Goal: Task Accomplishment & Management: Use online tool/utility

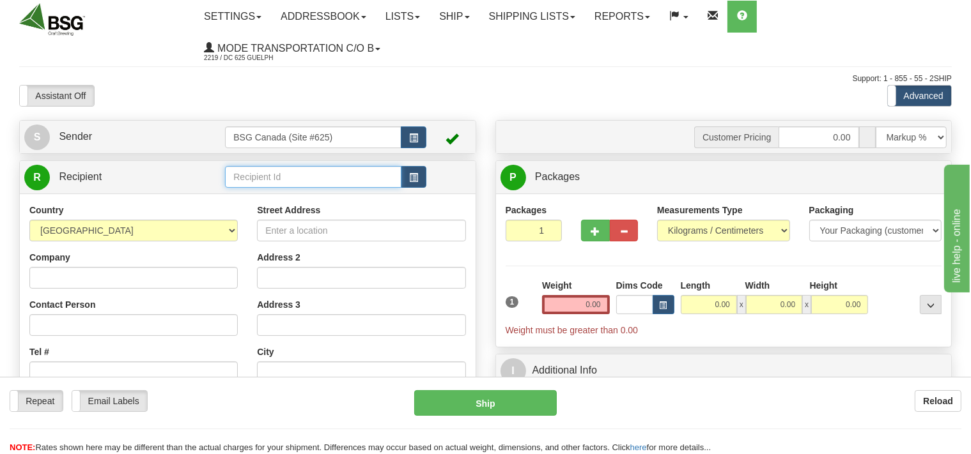
click at [285, 178] on input "text" at bounding box center [313, 177] width 176 height 22
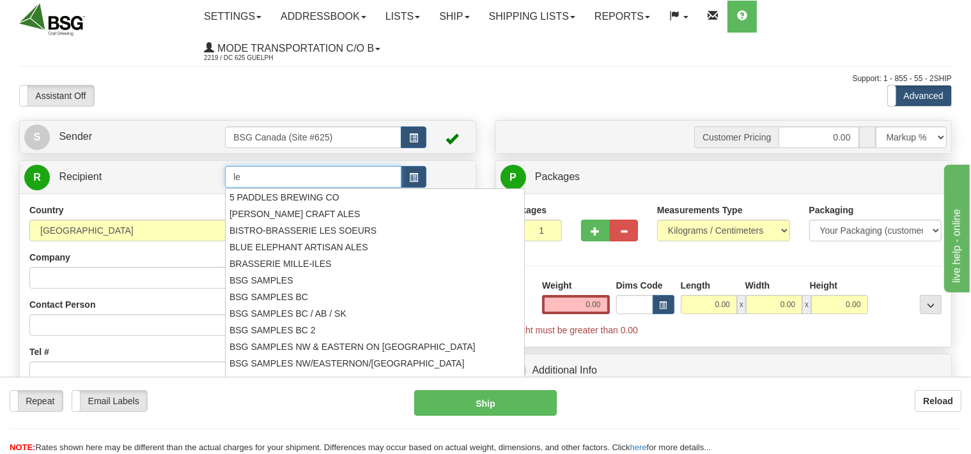
type input "l"
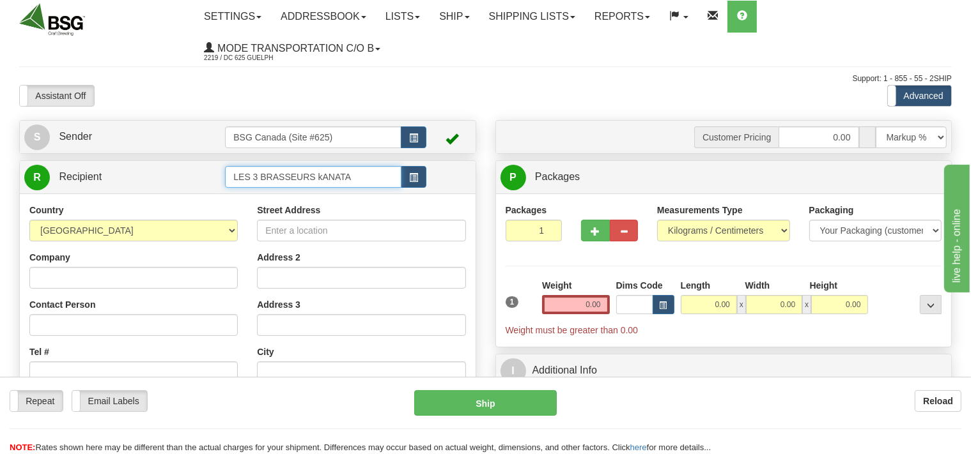
click at [320, 182] on input "LES 3 BRASSEURS kANATA" at bounding box center [313, 177] width 176 height 22
click at [321, 178] on input "LES 3 BRASSEURS kANATA" at bounding box center [313, 177] width 176 height 22
type input "LES 3 BRASSEURS KANATA"
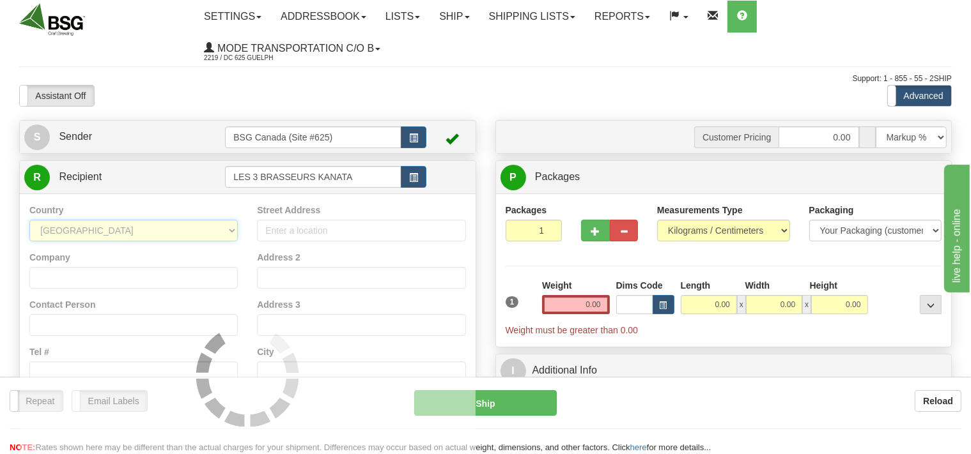
click at [29, 220] on select "[GEOGRAPHIC_DATA] [GEOGRAPHIC_DATA] [GEOGRAPHIC_DATA] [GEOGRAPHIC_DATA] [US_STA…" at bounding box center [133, 231] width 208 height 22
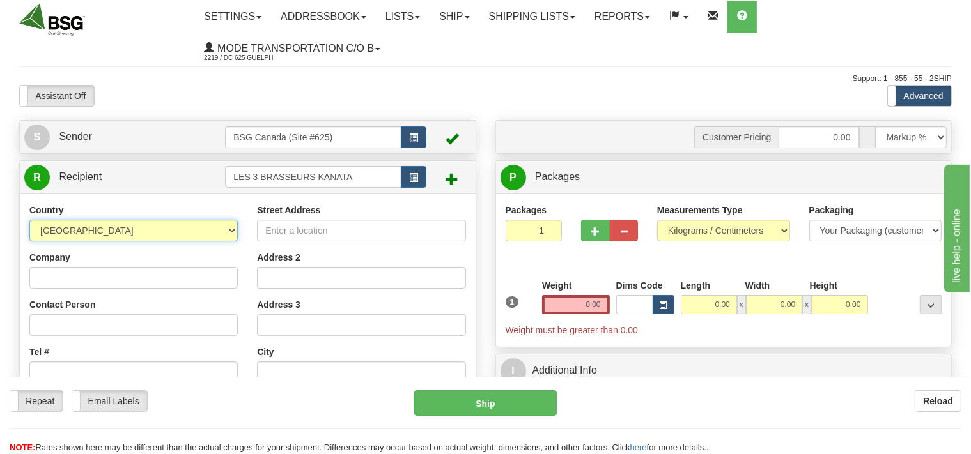
select select "CA"
click option "[GEOGRAPHIC_DATA]" at bounding box center [0, 0] width 0 height 0
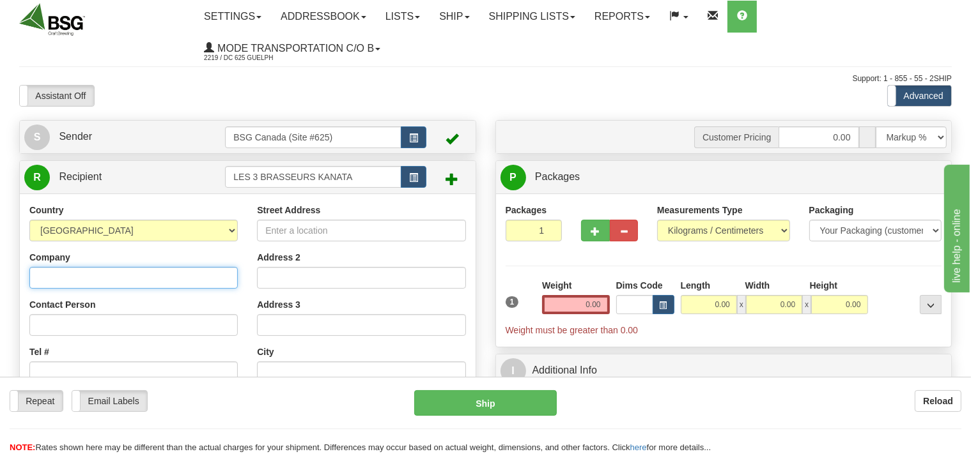
click at [54, 274] on input "Company" at bounding box center [133, 278] width 208 height 22
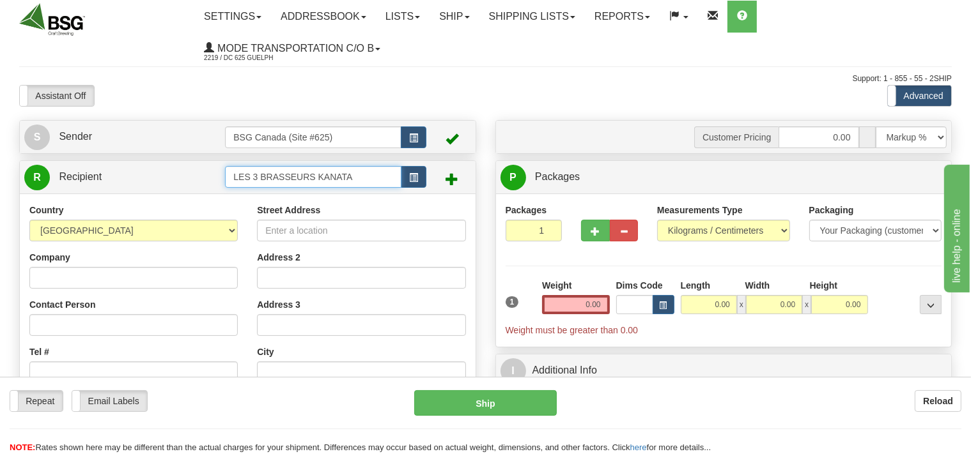
drag, startPoint x: 369, startPoint y: 176, endPoint x: 193, endPoint y: 177, distance: 175.7
click at [225, 177] on input "LES 3 BRASSEURS KANATA" at bounding box center [313, 177] width 176 height 22
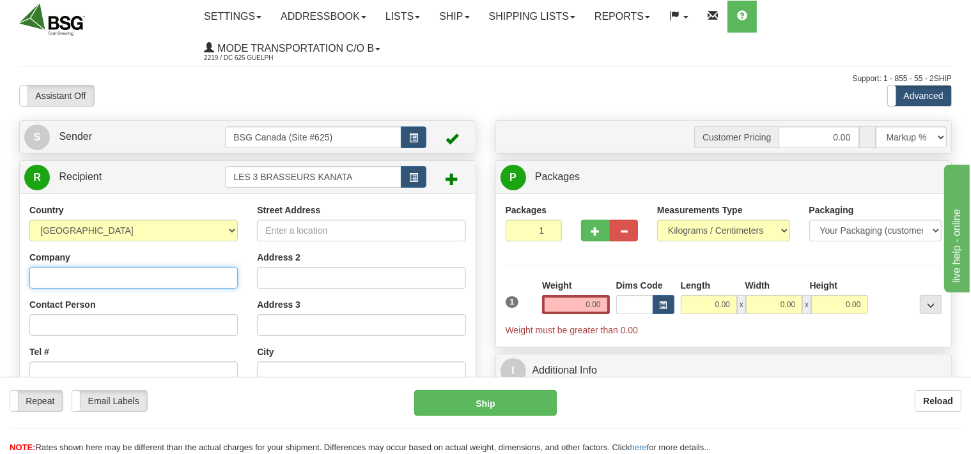
click at [125, 278] on input "Company" at bounding box center [133, 278] width 208 height 22
paste input "LES 3 BRASSEURS KANATA"
type input "LES 3 BRASSEURS KANATA"
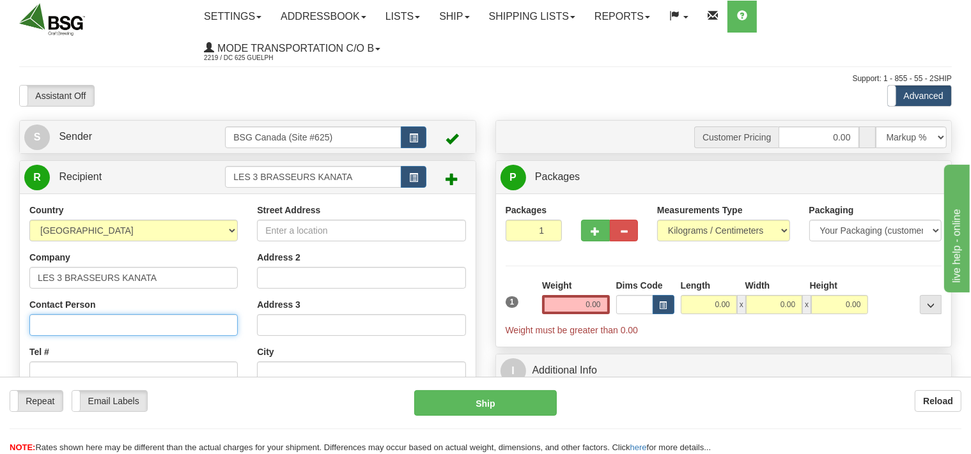
click at [137, 321] on input "Contact Person" at bounding box center [133, 325] width 208 height 22
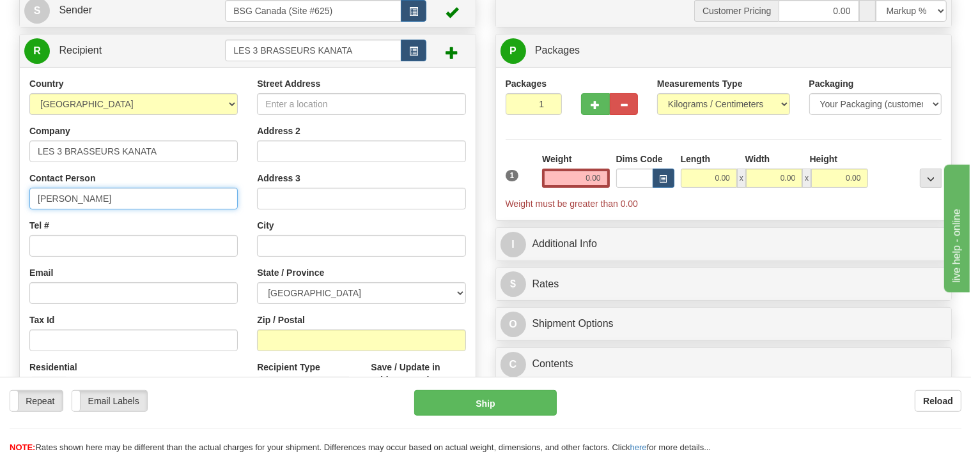
scroll to position [135, 0]
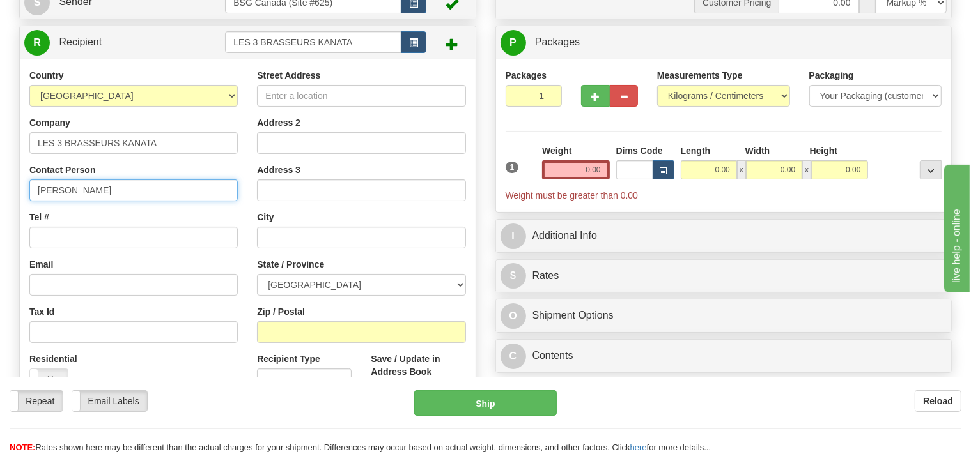
type input "[PERSON_NAME]"
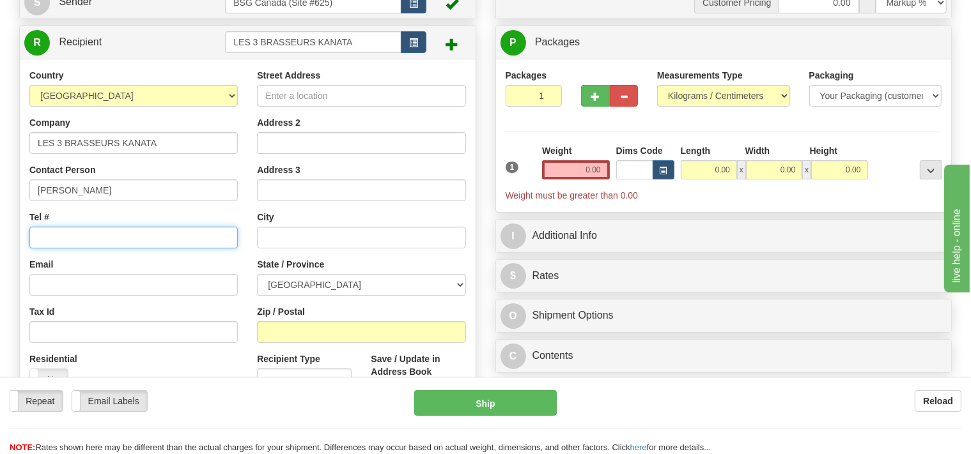
click at [84, 238] on input "Tel #" at bounding box center [133, 238] width 208 height 22
type input "[PHONE_NUMBER]"
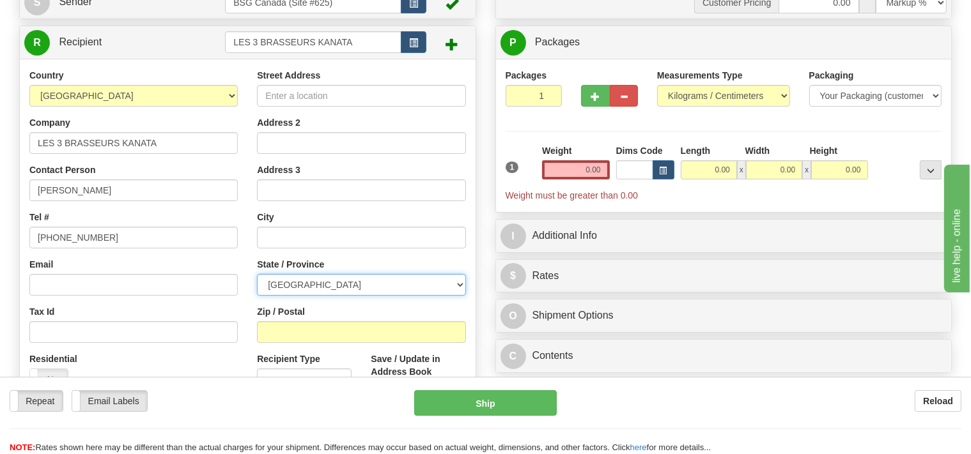
click at [257, 274] on select "[GEOGRAPHIC_DATA] [GEOGRAPHIC_DATA] [GEOGRAPHIC_DATA] [GEOGRAPHIC_DATA] [GEOGRA…" at bounding box center [361, 285] width 208 height 22
select select "ON"
click option "[GEOGRAPHIC_DATA]" at bounding box center [0, 0] width 0 height 0
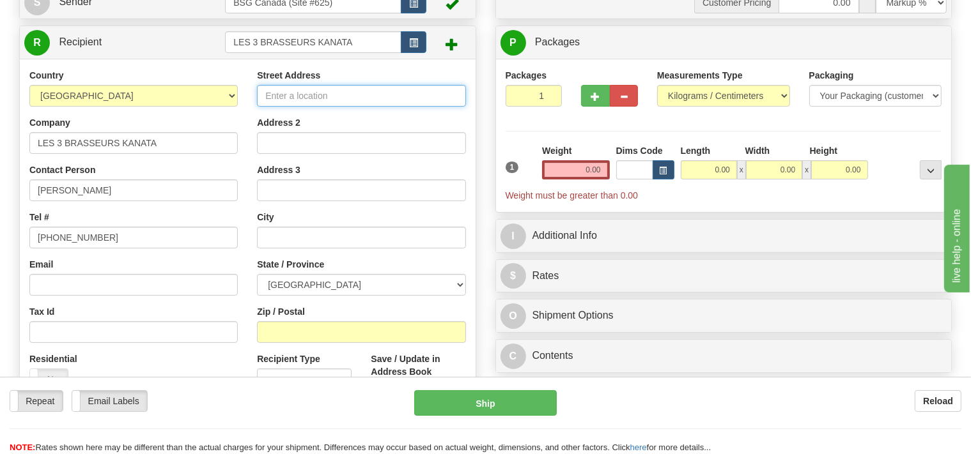
click at [336, 103] on input "Street Address" at bounding box center [361, 96] width 208 height 22
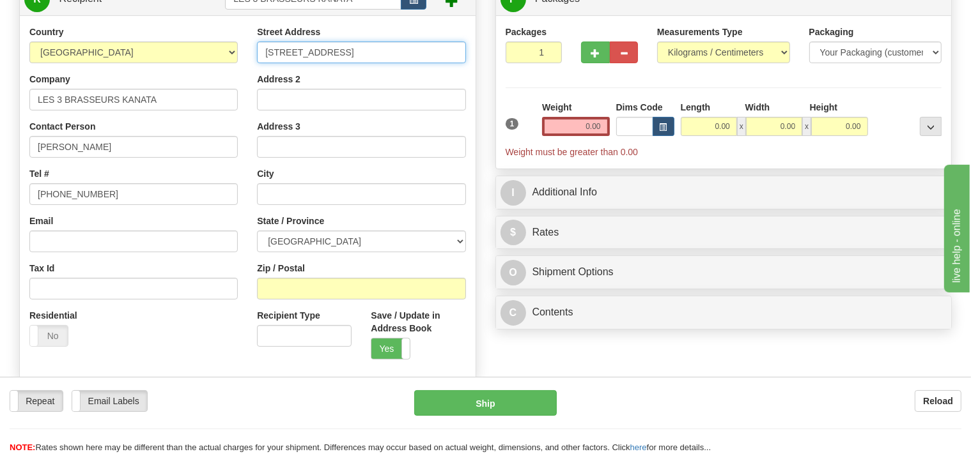
scroll to position [202, 0]
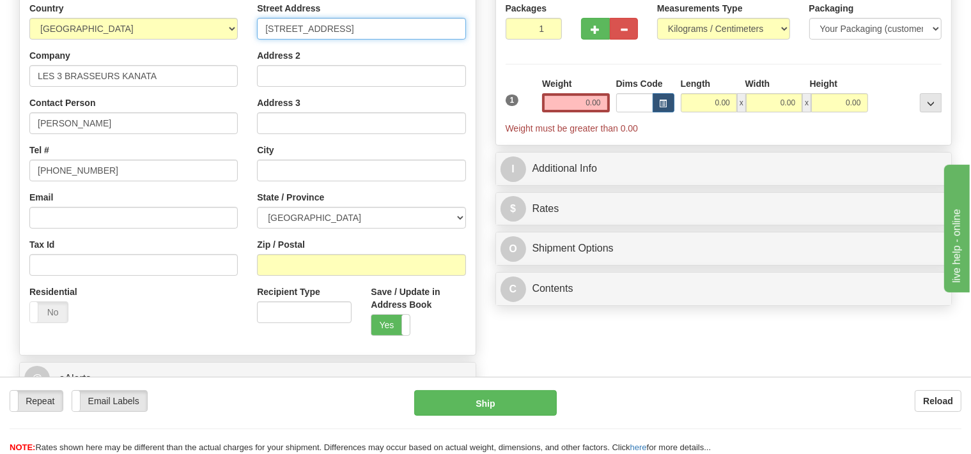
type input "[STREET_ADDRESS]"
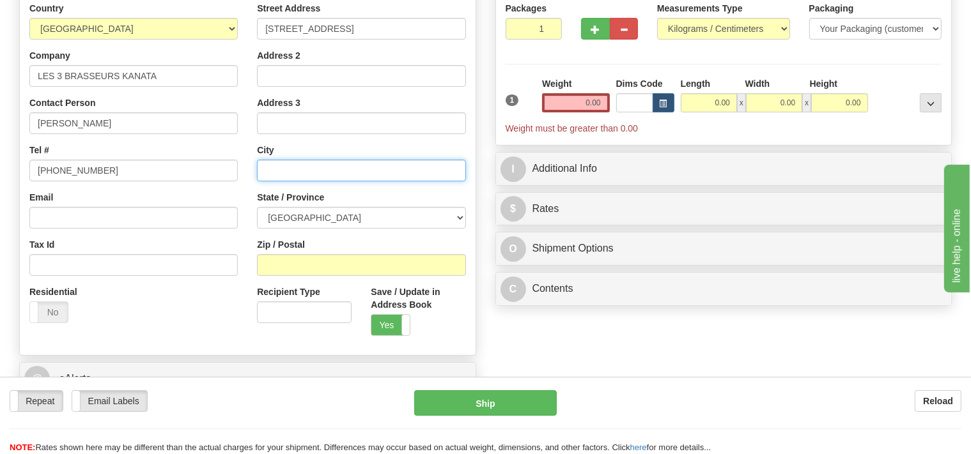
click at [346, 174] on input "text" at bounding box center [361, 171] width 208 height 22
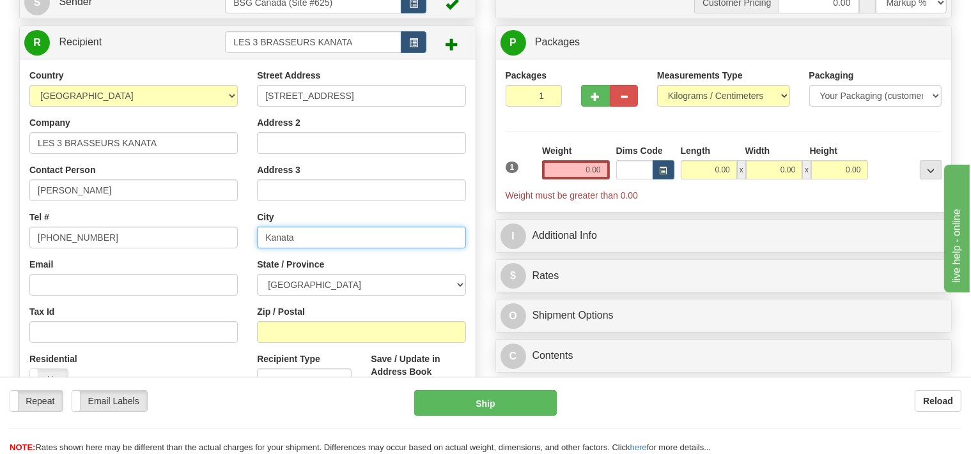
type input "Kanata"
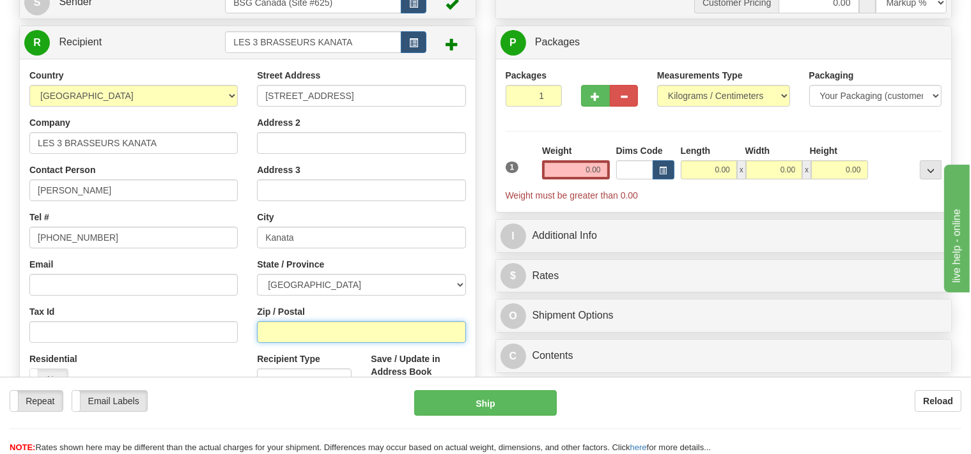
click at [394, 336] on input "Zip / Postal" at bounding box center [361, 332] width 208 height 22
type input "K2T 1K5"
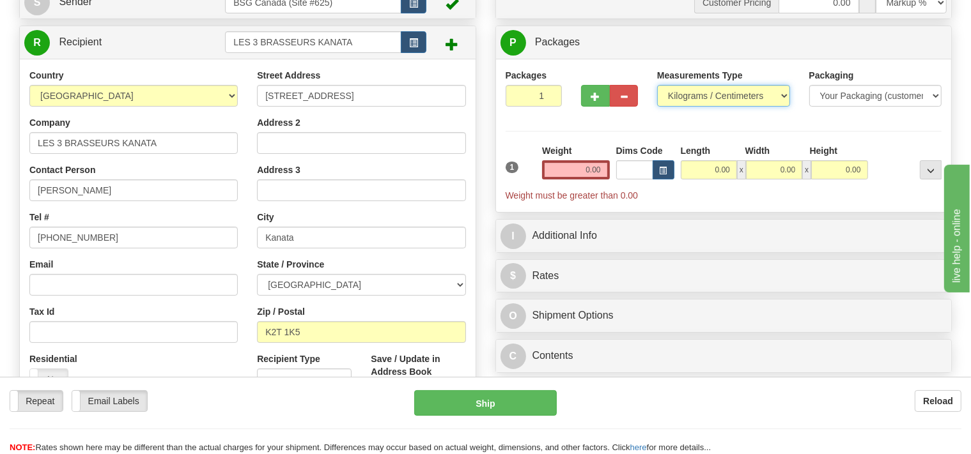
click at [657, 85] on select "Pounds / Inches Kilograms / Centimeters" at bounding box center [723, 96] width 133 height 22
select select "0"
click option "Pounds / Inches" at bounding box center [0, 0] width 0 height 0
click at [578, 169] on input "0.00" at bounding box center [575, 169] width 67 height 19
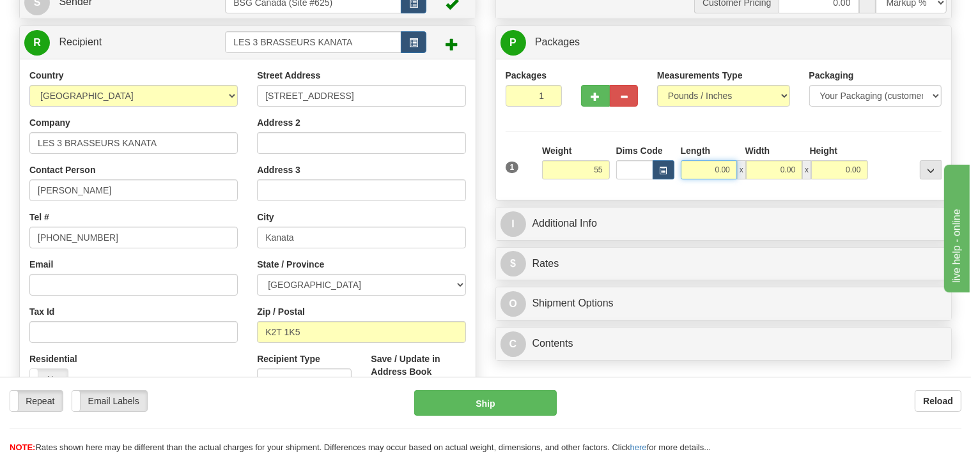
type input "55.00"
click at [712, 175] on input "0.00" at bounding box center [709, 169] width 56 height 19
type input "24.00"
click at [760, 170] on input "0.00" at bounding box center [774, 169] width 56 height 19
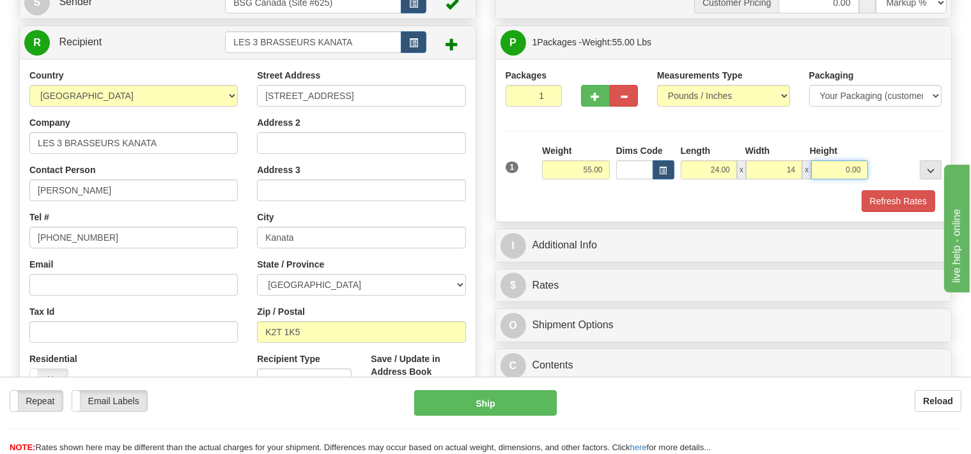
type input "14.00"
click at [826, 169] on input "0.00" at bounding box center [839, 169] width 56 height 19
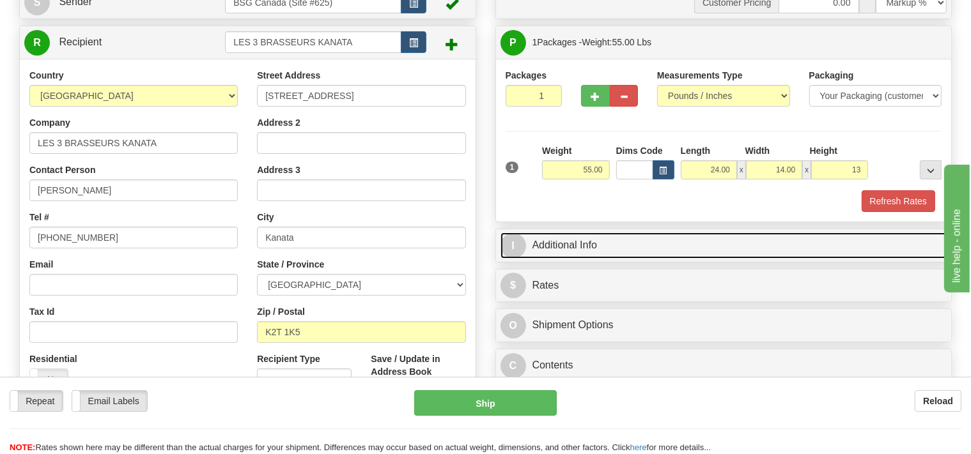
type input "13.00"
click at [631, 251] on link "I Additional Info" at bounding box center [723, 246] width 447 height 26
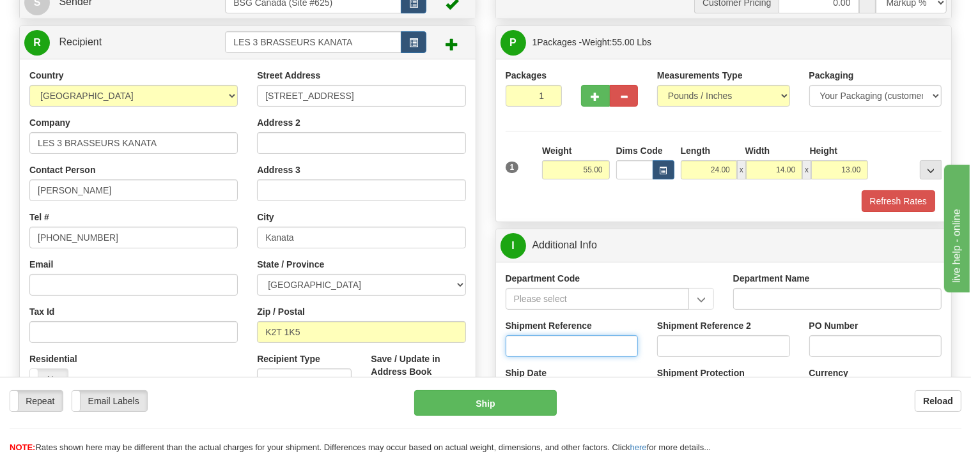
click at [571, 346] on input "Shipment Reference" at bounding box center [571, 347] width 133 height 22
type input "SO170-149161"
click at [899, 199] on button "Refresh Rates" at bounding box center [897, 201] width 73 height 22
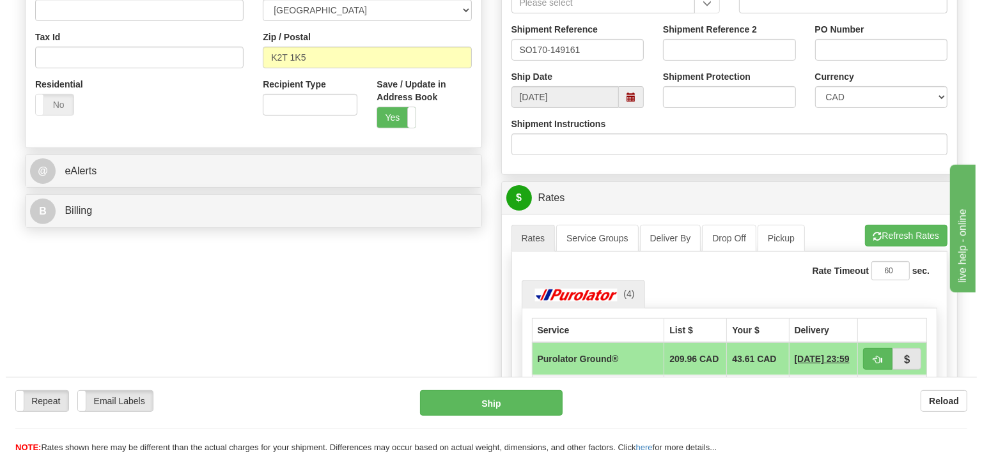
scroll to position [472, 0]
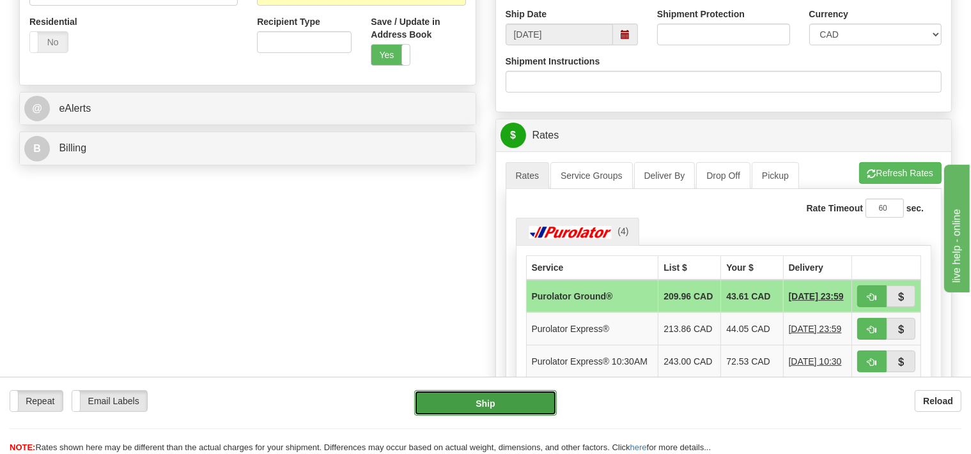
click at [526, 403] on button "Ship" at bounding box center [485, 403] width 143 height 26
type input "260"
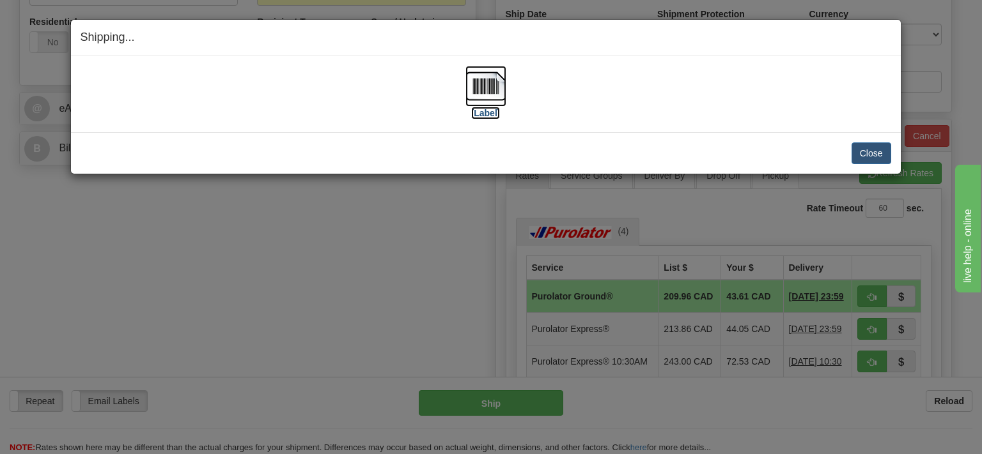
click at [497, 75] on img at bounding box center [485, 86] width 41 height 41
